Goal: Task Accomplishment & Management: Manage account settings

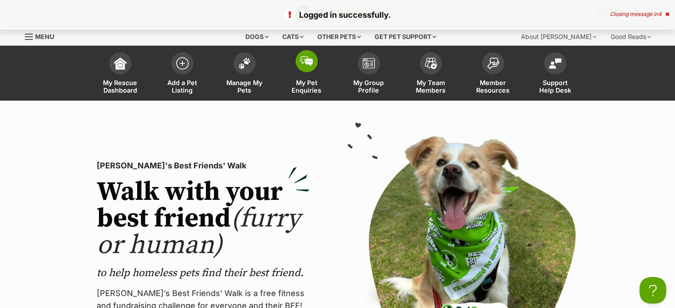
click at [291, 64] on link "My Pet Enquiries" at bounding box center [306, 74] width 62 height 53
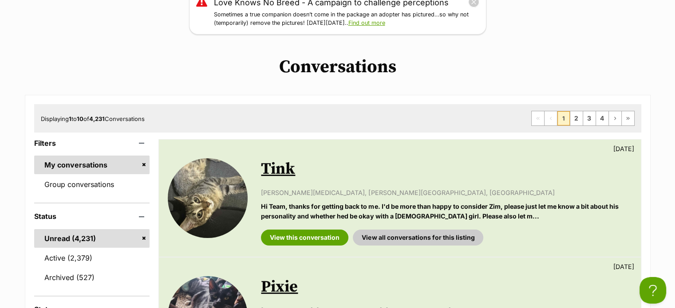
scroll to position [222, 0]
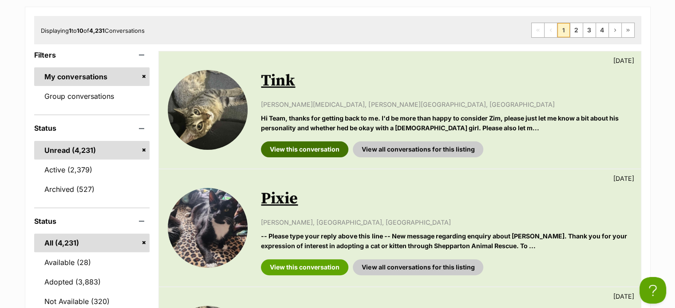
click at [279, 149] on link "View this conversation" at bounding box center [304, 149] width 87 height 16
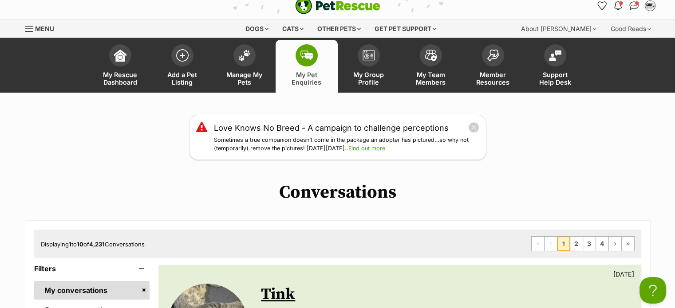
scroll to position [0, 0]
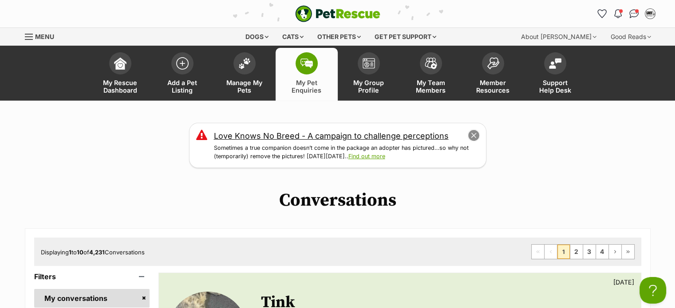
click at [472, 137] on button "close" at bounding box center [473, 136] width 12 height 12
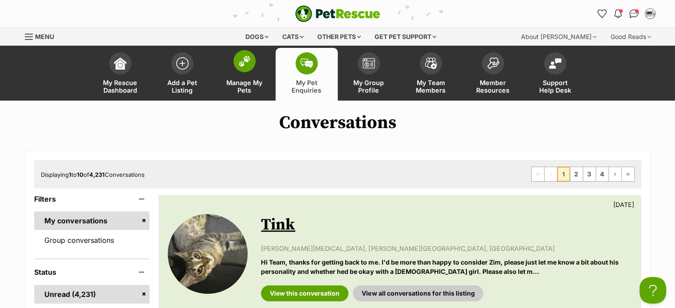
click at [241, 61] on img at bounding box center [244, 61] width 12 height 12
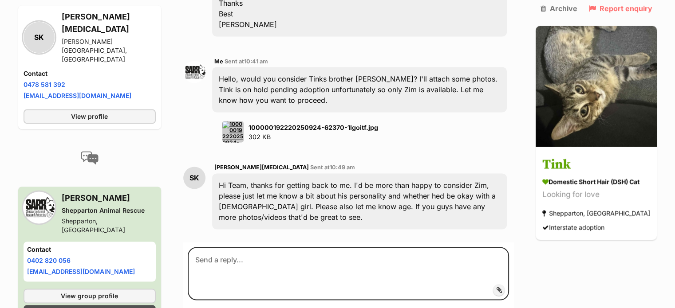
scroll to position [1370, 0]
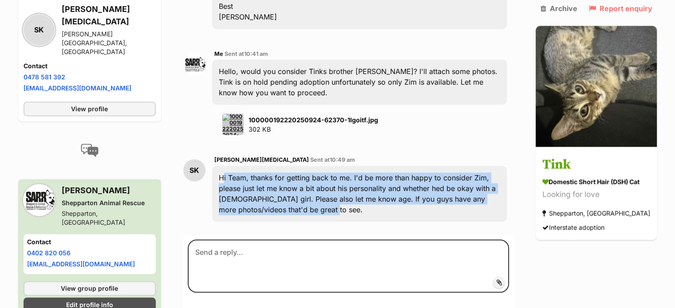
drag, startPoint x: 221, startPoint y: 143, endPoint x: 309, endPoint y: 182, distance: 96.7
click at [309, 182] on div "Hi Team, thanks for getting back to me. I'd be more than happy to consider Zim,…" at bounding box center [359, 194] width 294 height 56
copy div "Hi Team, thanks for getting back to me. I'd be more than happy to consider Zim,…"
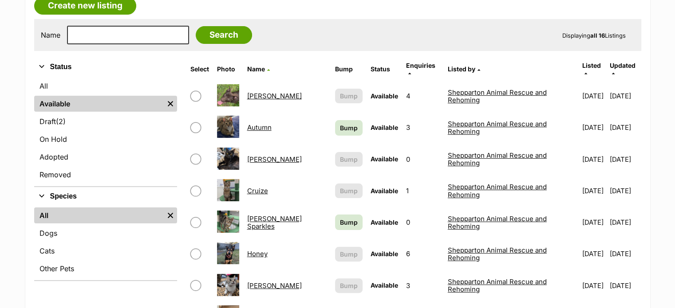
scroll to position [177, 0]
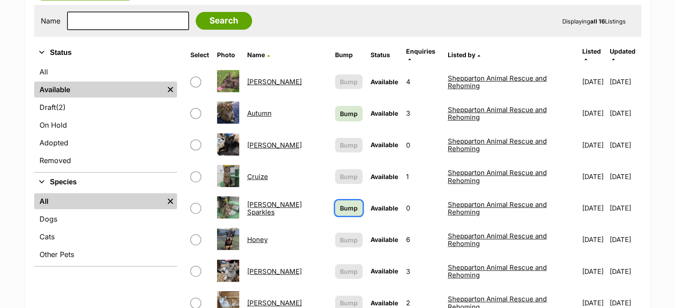
click at [340, 204] on span "Bump" at bounding box center [349, 208] width 18 height 9
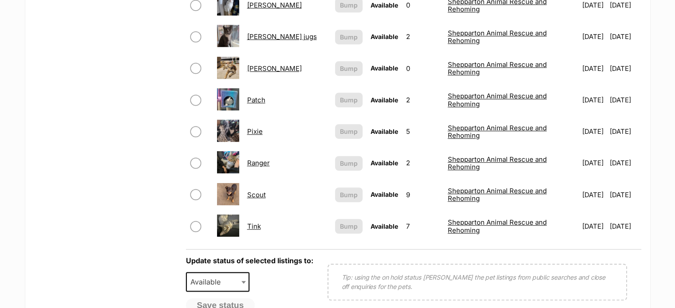
scroll to position [532, 0]
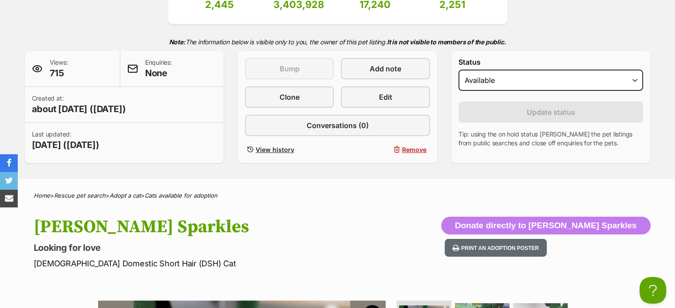
scroll to position [177, 0]
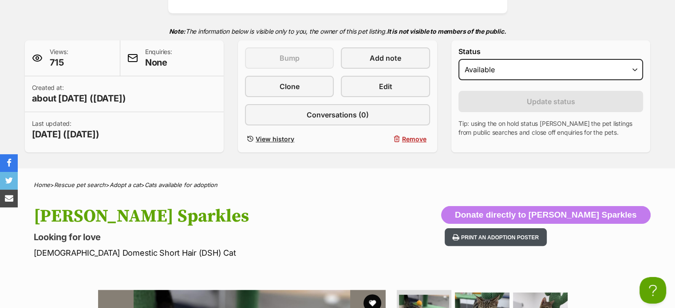
click at [545, 232] on button "Print an adoption poster" at bounding box center [495, 237] width 102 height 18
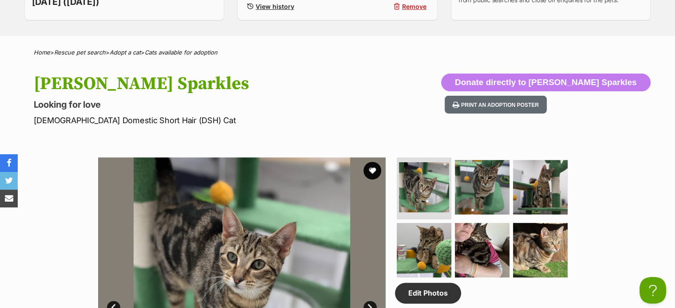
scroll to position [310, 0]
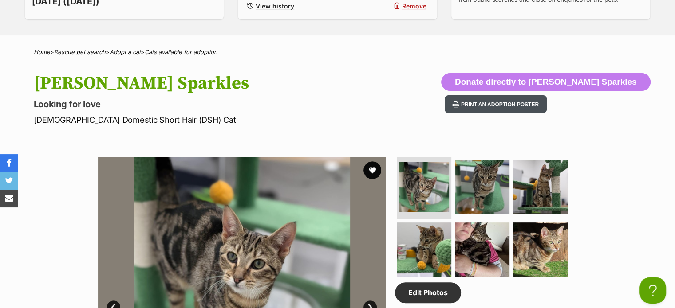
click at [517, 105] on button "Print an adoption poster" at bounding box center [495, 104] width 102 height 18
click at [541, 107] on button "Print an adoption poster" at bounding box center [495, 104] width 102 height 18
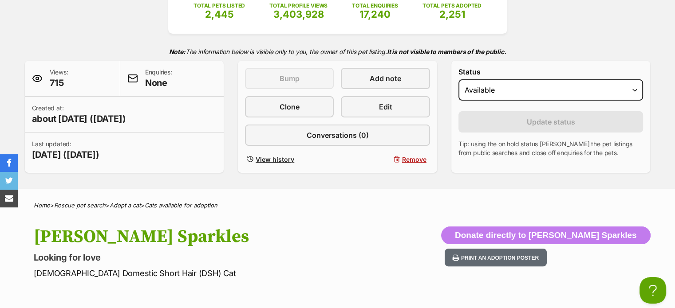
scroll to position [133, 0]
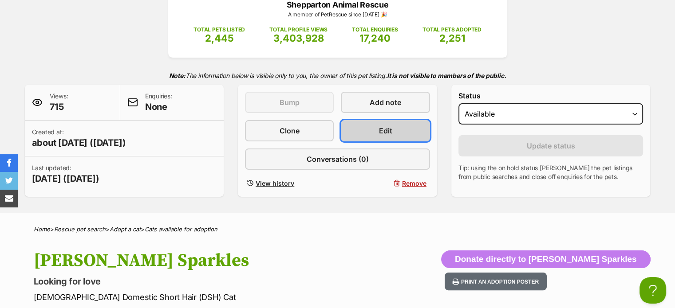
click at [416, 127] on link "Edit" at bounding box center [385, 130] width 89 height 21
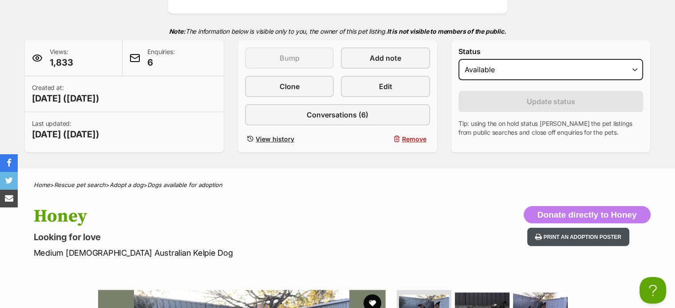
click at [563, 234] on button "Print an adoption poster" at bounding box center [578, 237] width 102 height 18
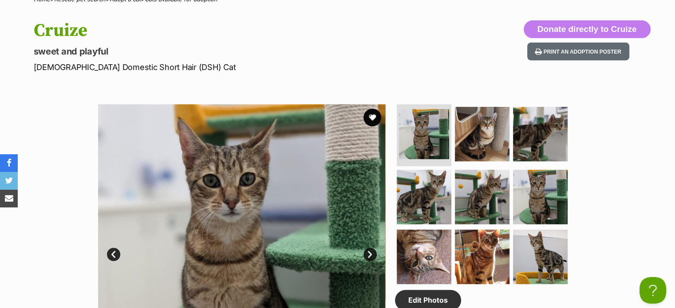
scroll to position [310, 0]
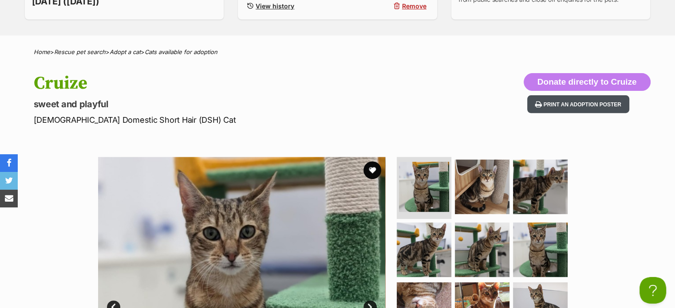
click at [588, 110] on button "Print an adoption poster" at bounding box center [578, 104] width 102 height 18
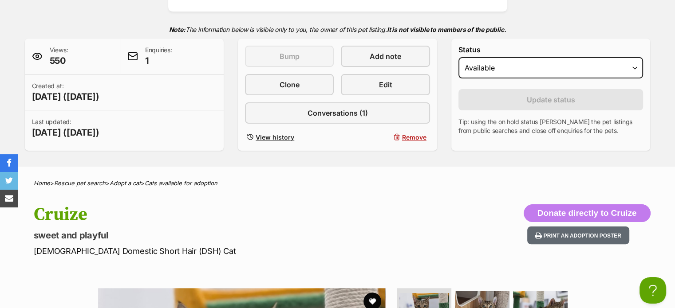
scroll to position [177, 0]
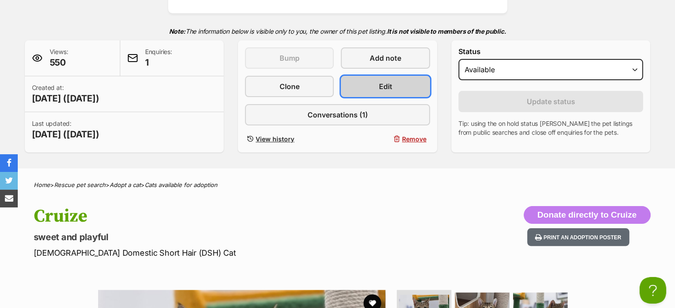
click at [408, 88] on link "Edit" at bounding box center [385, 86] width 89 height 21
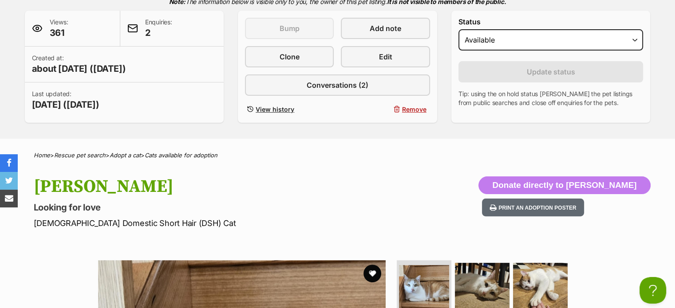
scroll to position [177, 0]
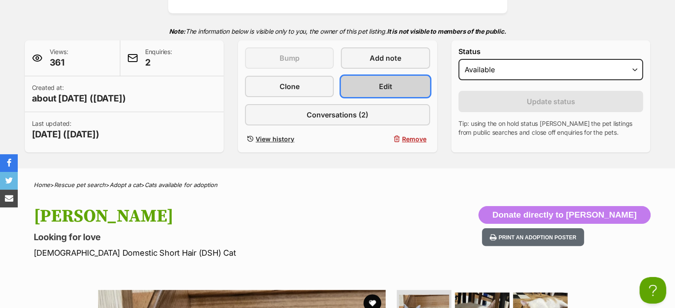
click at [397, 90] on link "Edit" at bounding box center [385, 86] width 89 height 21
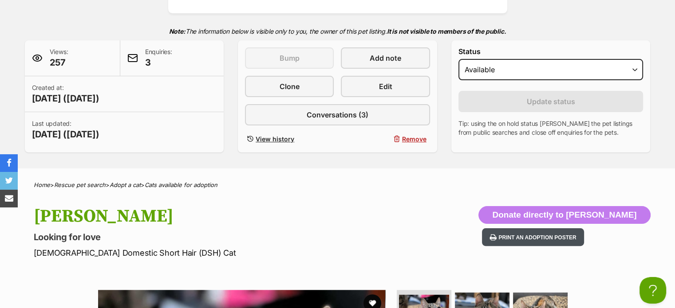
click at [567, 235] on button "Print an adoption poster" at bounding box center [533, 237] width 102 height 18
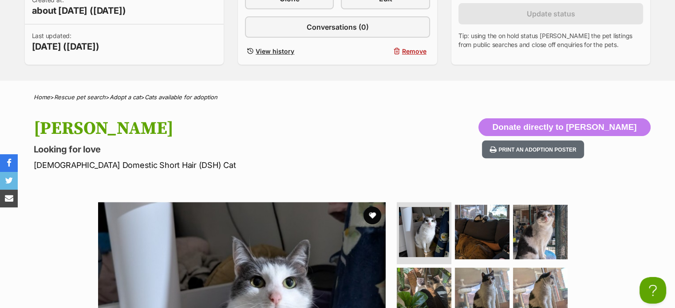
scroll to position [266, 0]
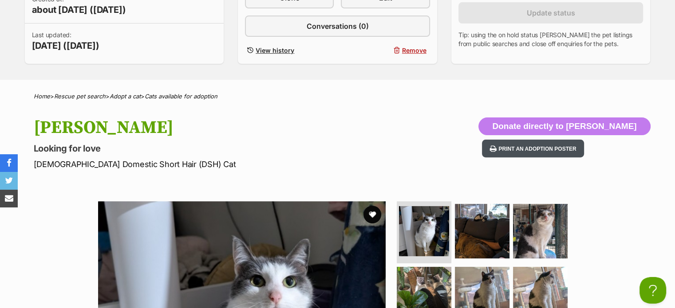
click at [565, 140] on button "Print an adoption poster" at bounding box center [533, 149] width 102 height 18
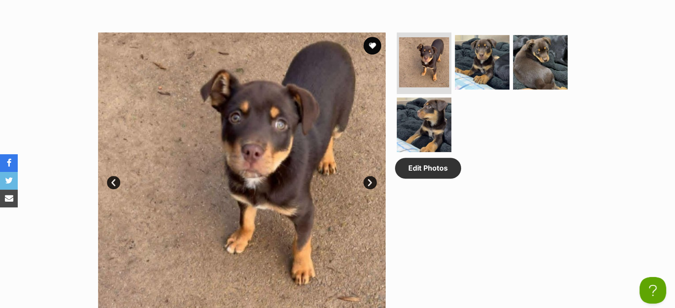
scroll to position [438, 0]
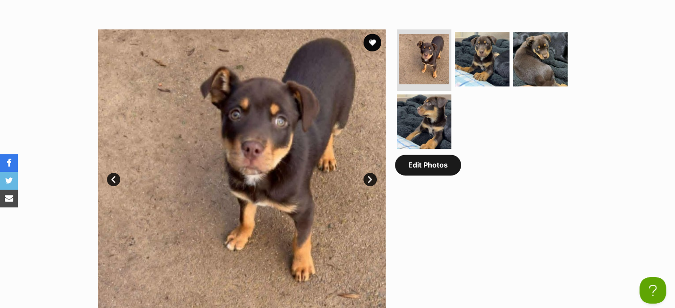
click at [434, 166] on link "Edit Photos" at bounding box center [428, 165] width 66 height 20
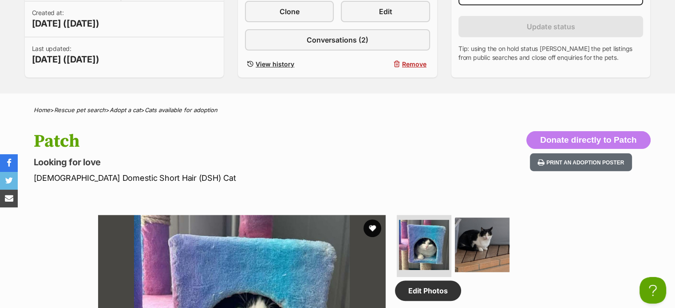
scroll to position [266, 0]
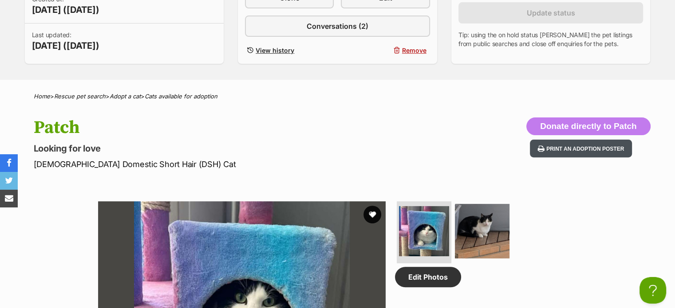
click at [573, 146] on button "Print an adoption poster" at bounding box center [581, 149] width 102 height 18
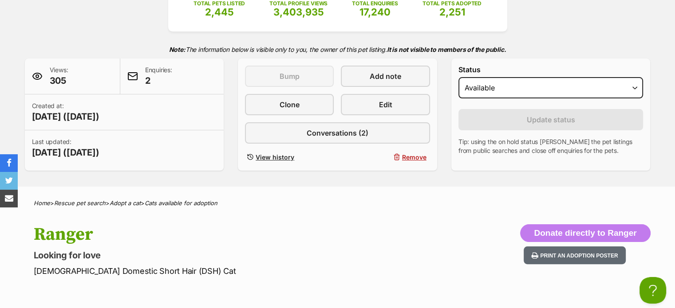
scroll to position [177, 0]
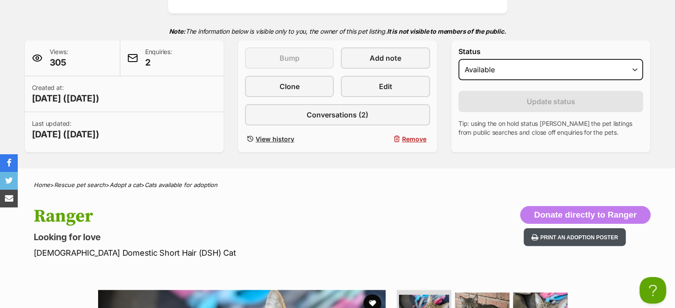
click at [582, 239] on button "Print an adoption poster" at bounding box center [574, 237] width 102 height 18
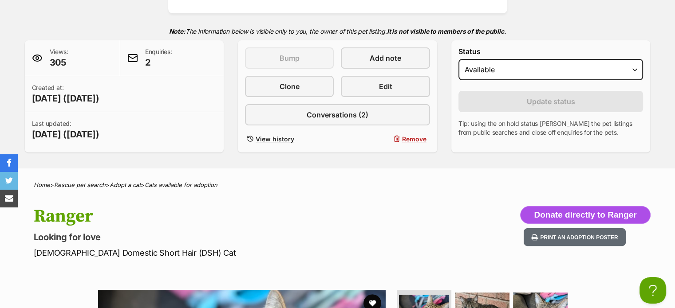
scroll to position [0, 0]
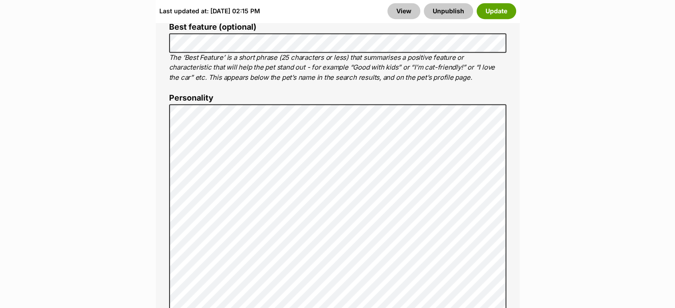
scroll to position [665, 0]
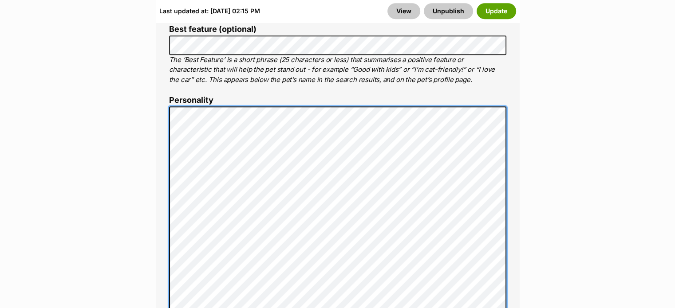
click at [165, 100] on div "About This Pet Name Henlo there, it looks like you might be using the pet name …" at bounding box center [338, 312] width 364 height 879
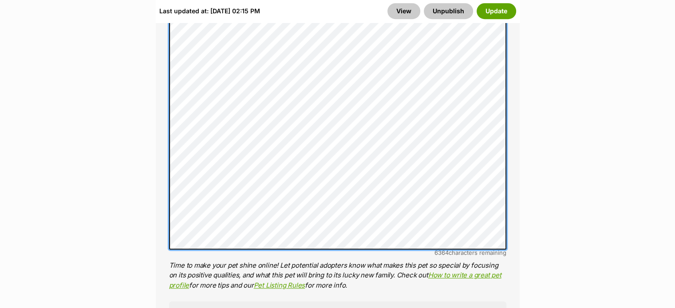
scroll to position [843, 0]
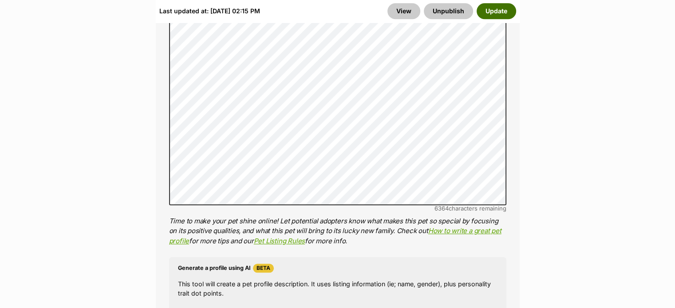
click at [491, 8] on button "Update" at bounding box center [495, 11] width 39 height 16
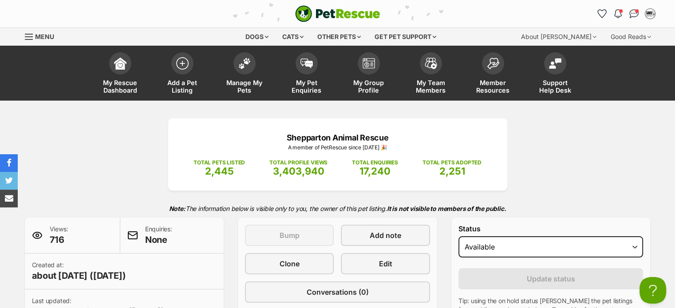
scroll to position [177, 0]
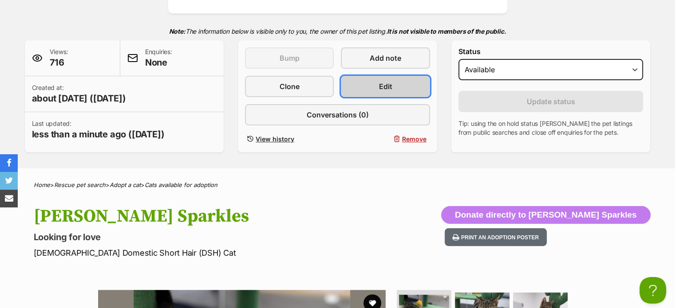
click at [400, 91] on link "Edit" at bounding box center [385, 86] width 89 height 21
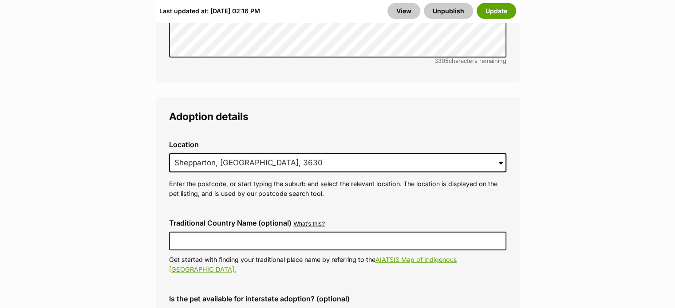
scroll to position [2439, 0]
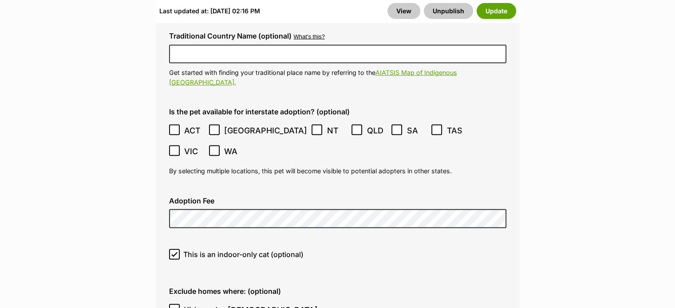
scroll to position [2661, 0]
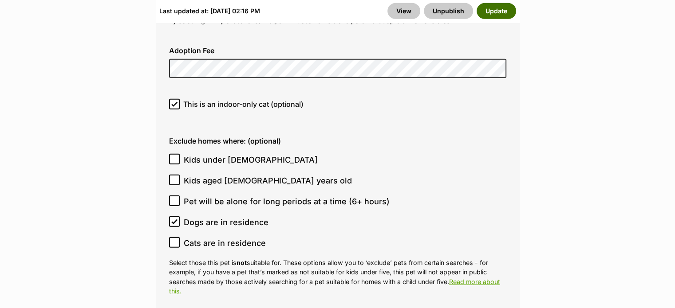
click at [490, 10] on button "Update" at bounding box center [495, 11] width 39 height 16
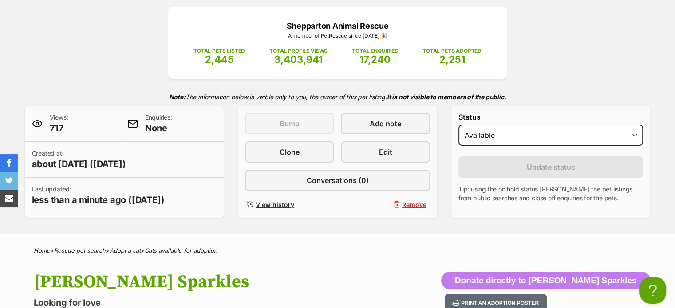
scroll to position [222, 0]
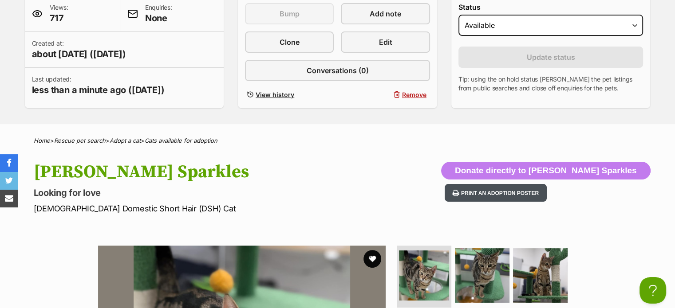
click at [534, 189] on button "Print an adoption poster" at bounding box center [495, 193] width 102 height 18
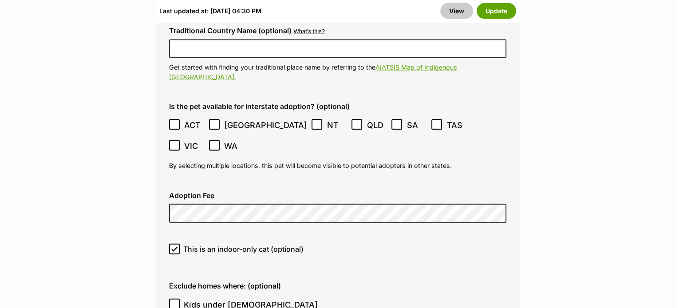
scroll to position [2439, 0]
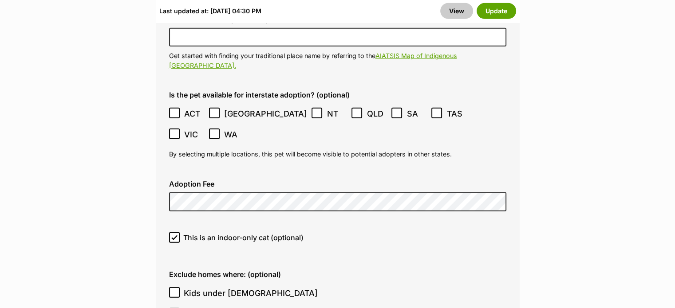
scroll to position [2661, 0]
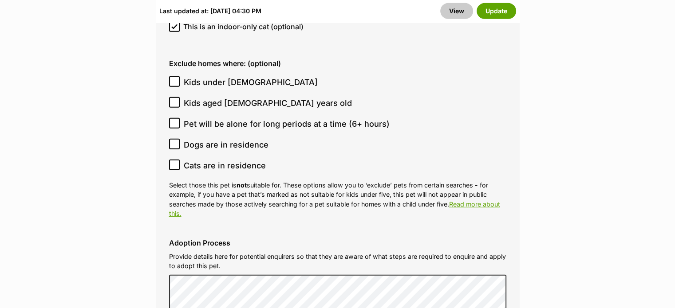
click at [174, 141] on icon at bounding box center [174, 144] width 6 height 6
click at [174, 139] on input "Dogs are in residence" at bounding box center [174, 144] width 11 height 11
checkbox input "true"
click at [508, 10] on button "Update" at bounding box center [495, 11] width 39 height 16
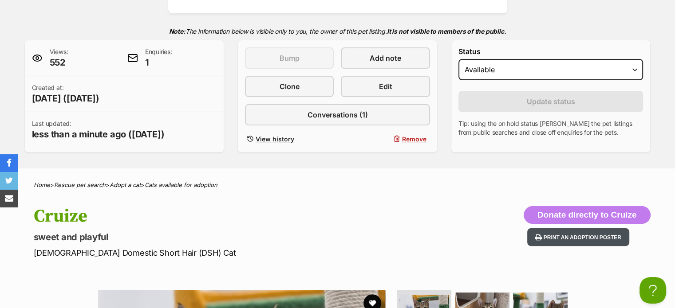
click at [539, 239] on icon at bounding box center [538, 237] width 7 height 7
click at [589, 236] on button "Print an adoption poster" at bounding box center [578, 237] width 102 height 18
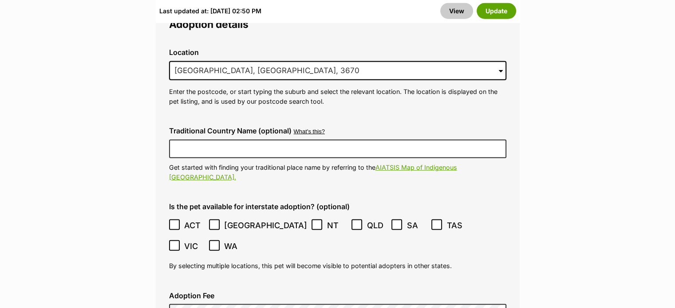
scroll to position [2395, 0]
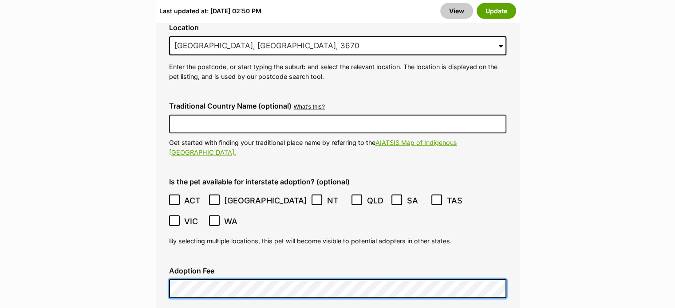
click at [180, 260] on div "Adoption Fee" at bounding box center [337, 283] width 351 height 46
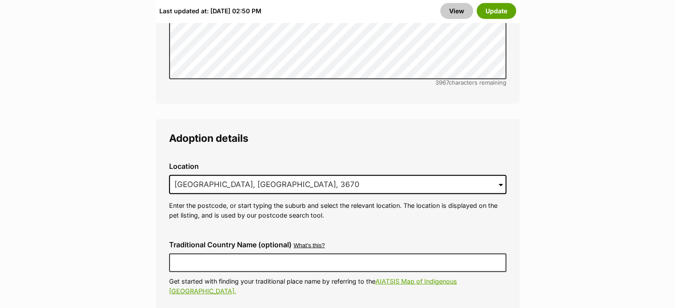
scroll to position [2217, 0]
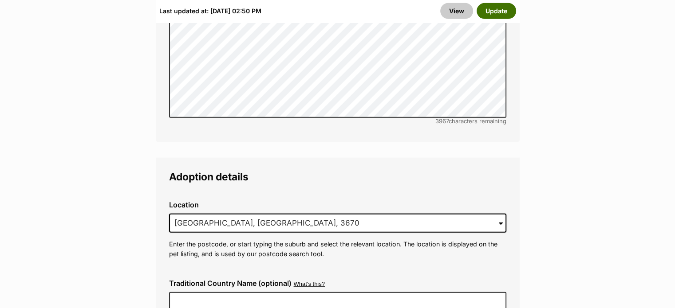
click at [510, 11] on button "Update" at bounding box center [495, 11] width 39 height 16
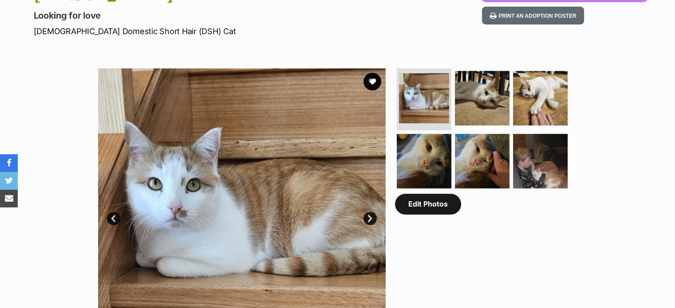
click at [432, 206] on link "Edit Photos" at bounding box center [428, 204] width 66 height 20
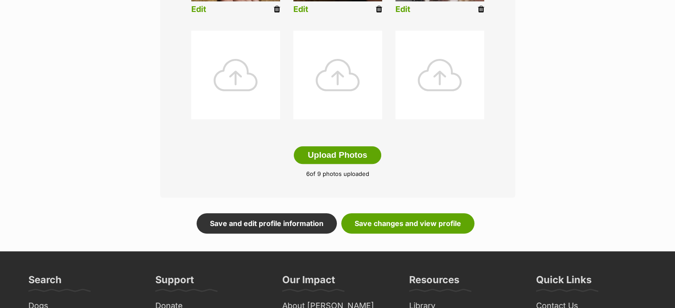
scroll to position [454, 0]
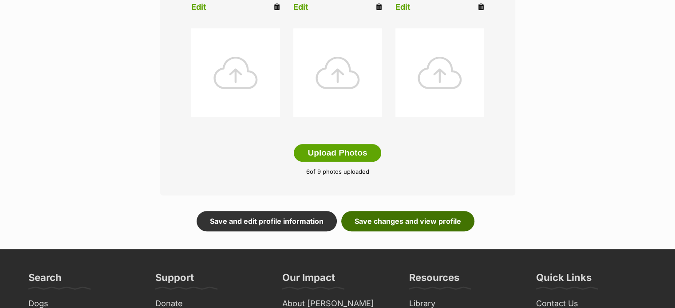
click at [418, 225] on link "Save changes and view profile" at bounding box center [407, 221] width 133 height 20
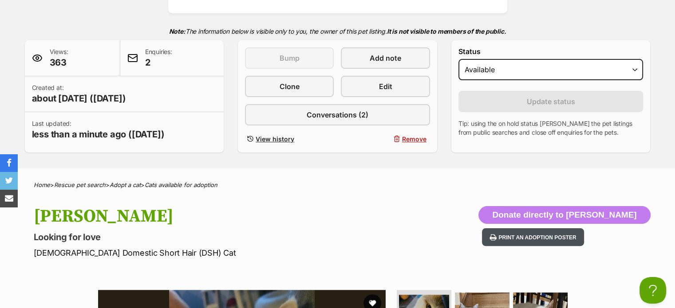
click at [584, 236] on button "Print an adoption poster" at bounding box center [533, 237] width 102 height 18
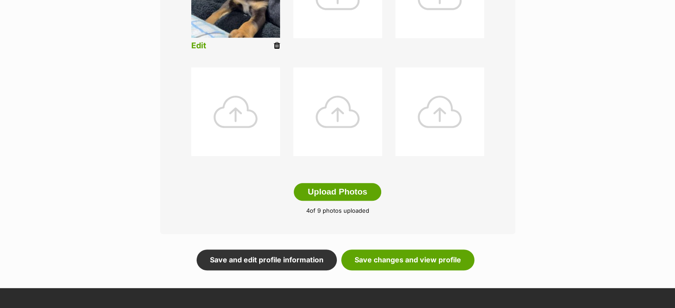
scroll to position [443, 0]
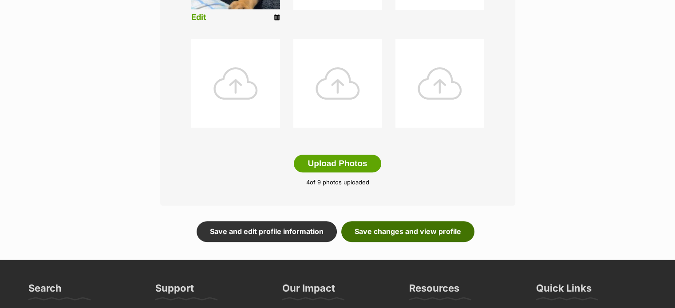
click at [447, 231] on link "Save changes and view profile" at bounding box center [407, 231] width 133 height 20
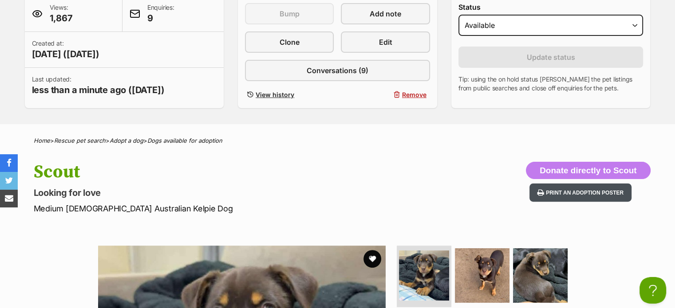
click at [573, 192] on button "Print an adoption poster" at bounding box center [580, 193] width 102 height 18
